Goal: Information Seeking & Learning: Check status

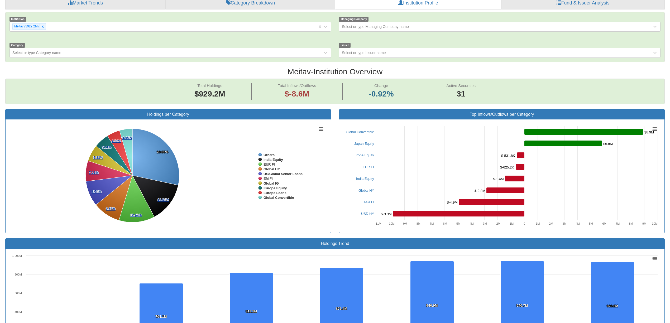
scroll to position [9, 648]
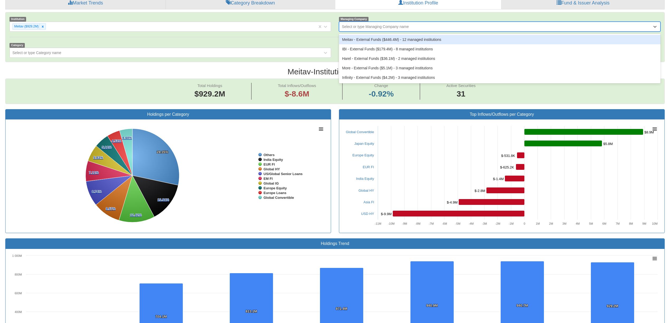
click at [373, 26] on div "Select or type Managing Company name" at bounding box center [375, 26] width 67 height 5
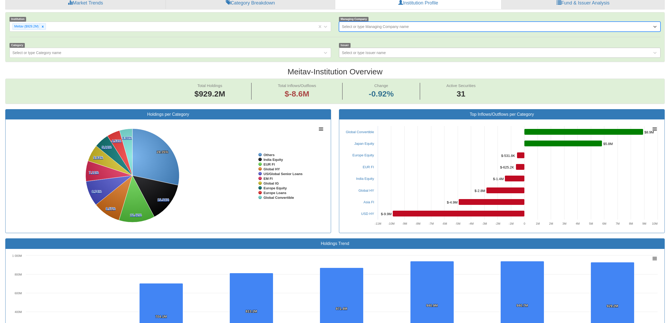
click at [373, 51] on div "Select or type Issuer name" at bounding box center [364, 52] width 44 height 5
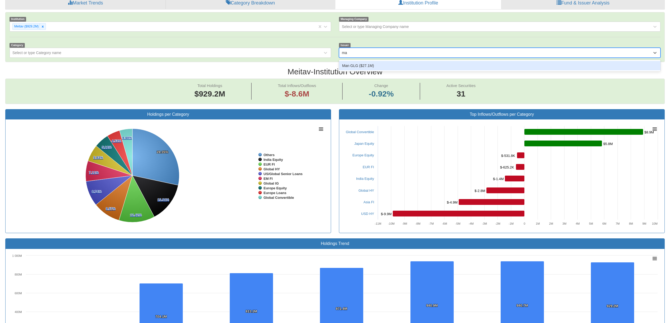
type input "man"
click at [379, 65] on div "Man GLG ($27.1M)" at bounding box center [500, 65] width 322 height 9
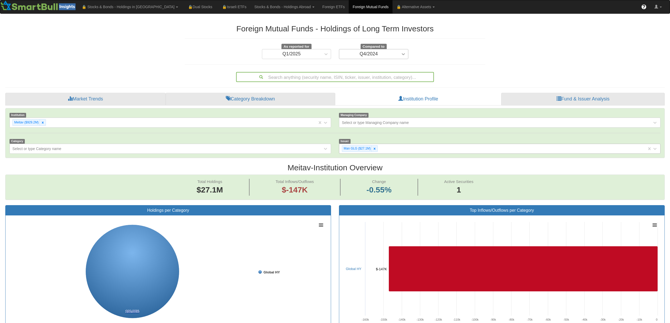
click at [403, 52] on icon at bounding box center [403, 53] width 5 height 5
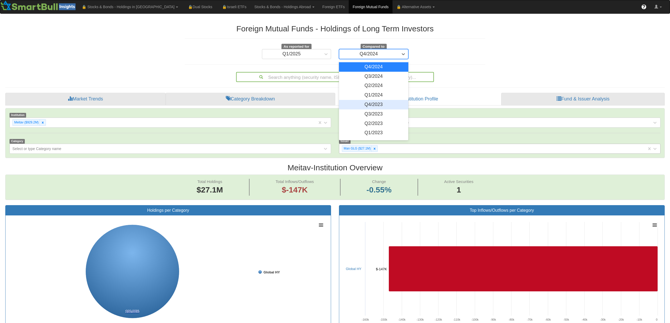
click at [384, 101] on div "Q4/2023" at bounding box center [373, 104] width 69 height 9
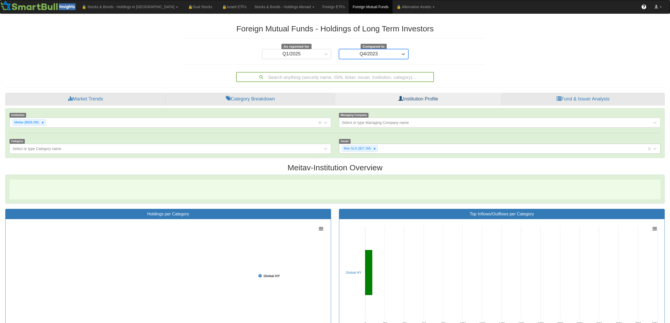
scroll to position [9, 648]
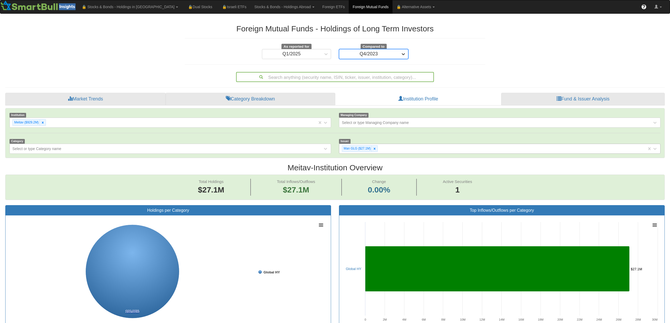
click at [406, 54] on div at bounding box center [403, 53] width 9 height 9
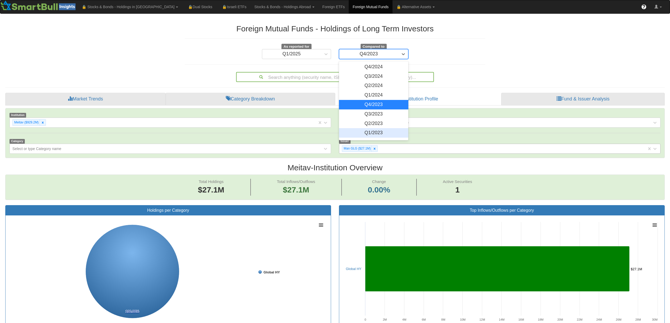
click at [381, 132] on div "Q1/2023" at bounding box center [373, 132] width 69 height 9
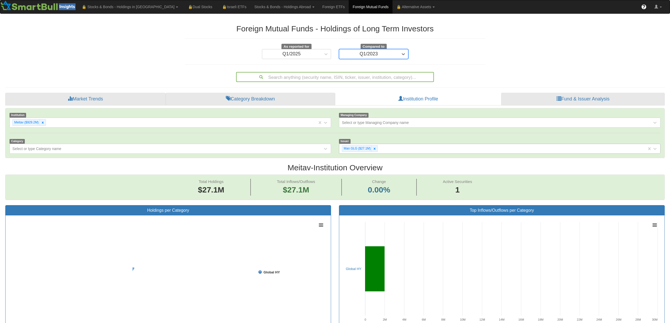
scroll to position [9, 648]
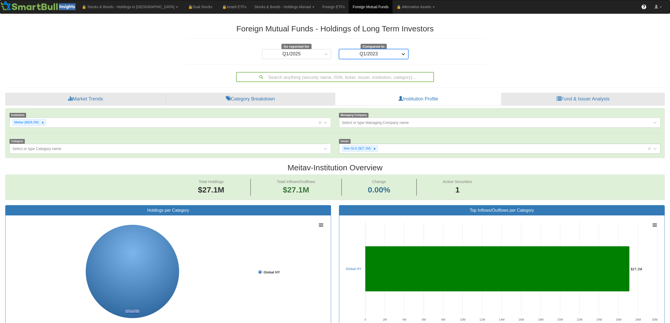
click at [406, 55] on div at bounding box center [403, 53] width 9 height 9
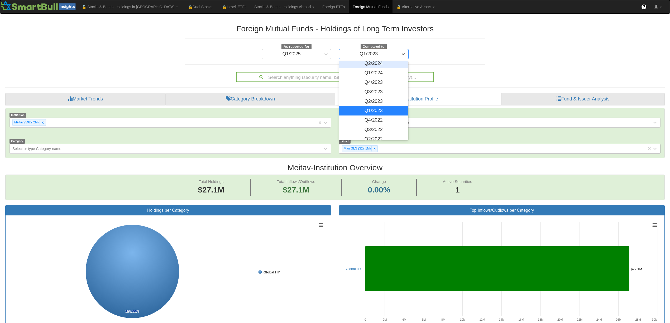
scroll to position [74, 0]
click at [370, 130] on div "Q1/2021" at bounding box center [373, 134] width 69 height 9
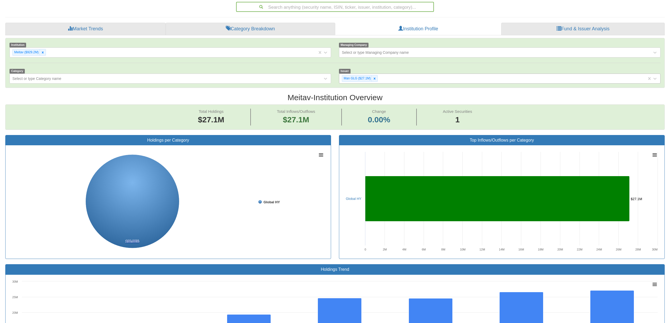
scroll to position [35, 0]
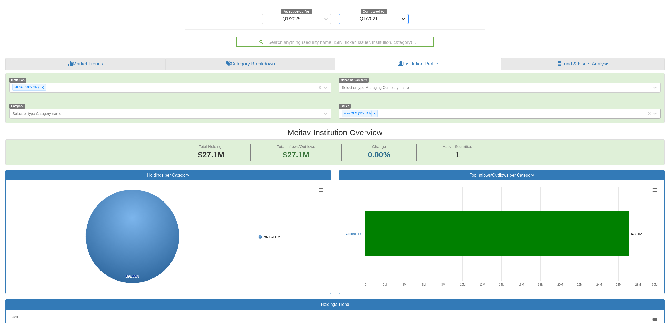
click at [402, 17] on icon at bounding box center [403, 18] width 5 height 5
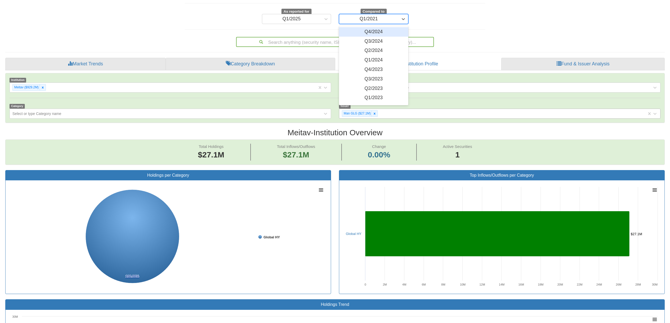
click at [374, 33] on div "Q4/2024" at bounding box center [373, 31] width 69 height 9
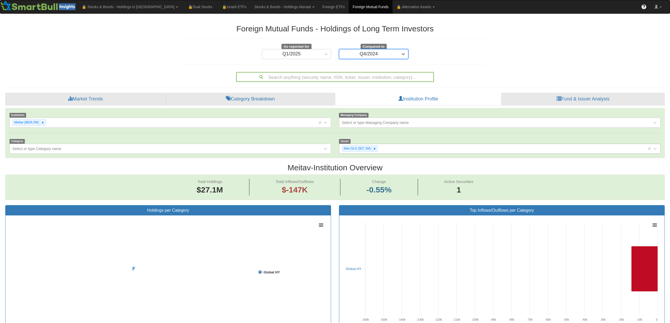
scroll to position [9, 648]
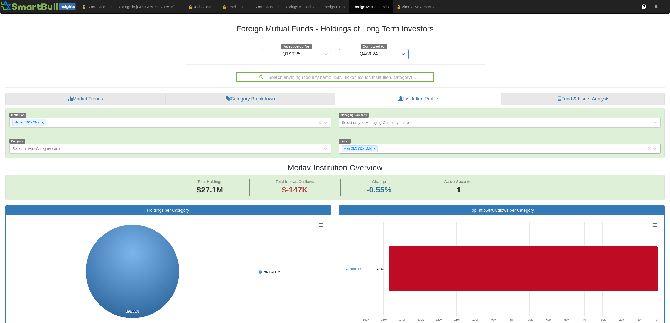
click at [406, 54] on div at bounding box center [403, 53] width 9 height 9
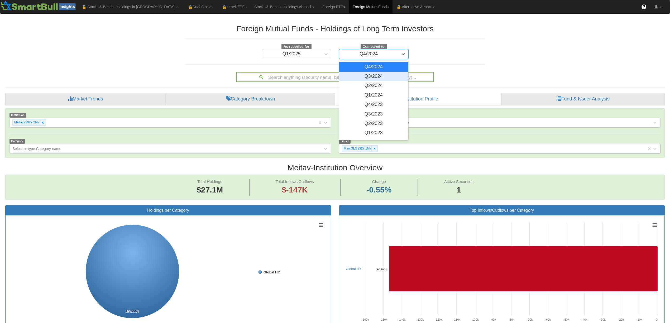
click at [391, 75] on div "Q3/2024" at bounding box center [373, 76] width 69 height 9
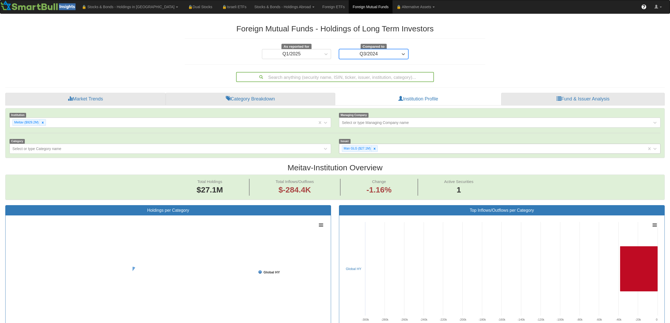
scroll to position [9, 648]
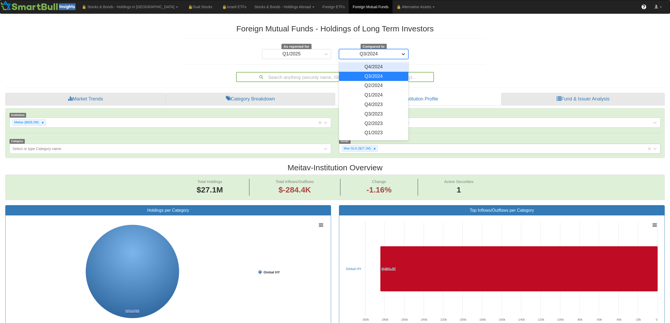
drag, startPoint x: 402, startPoint y: 52, endPoint x: 400, endPoint y: 56, distance: 5.1
click at [402, 52] on icon at bounding box center [403, 53] width 5 height 5
click at [391, 66] on div "Q4/2024" at bounding box center [373, 66] width 69 height 9
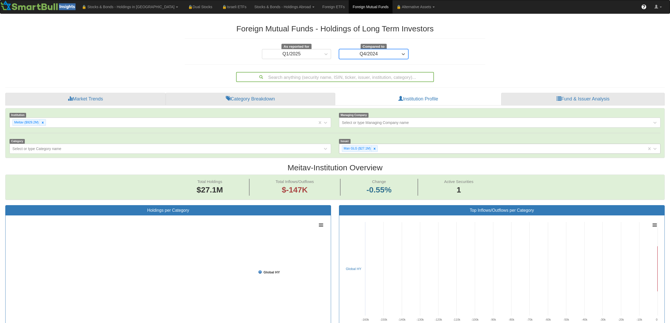
scroll to position [9, 648]
